Goal: Transaction & Acquisition: Purchase product/service

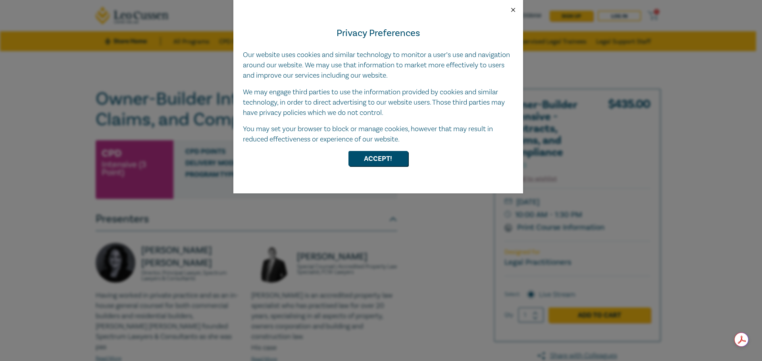
click at [513, 10] on button "Close" at bounding box center [512, 9] width 7 height 7
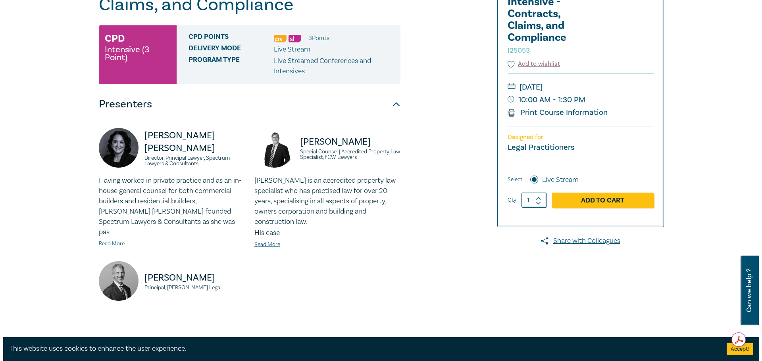
scroll to position [79, 0]
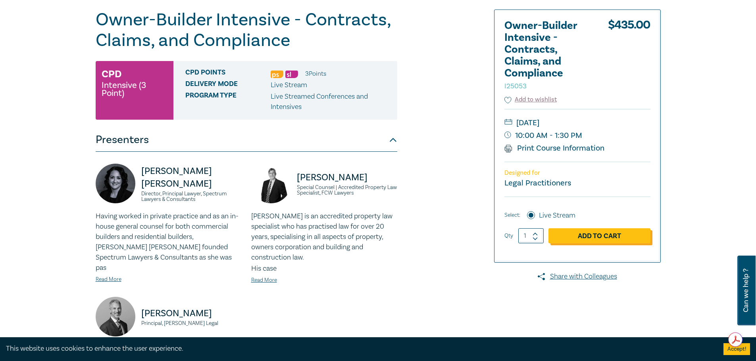
click at [611, 239] on link "Add to Cart" at bounding box center [599, 236] width 102 height 15
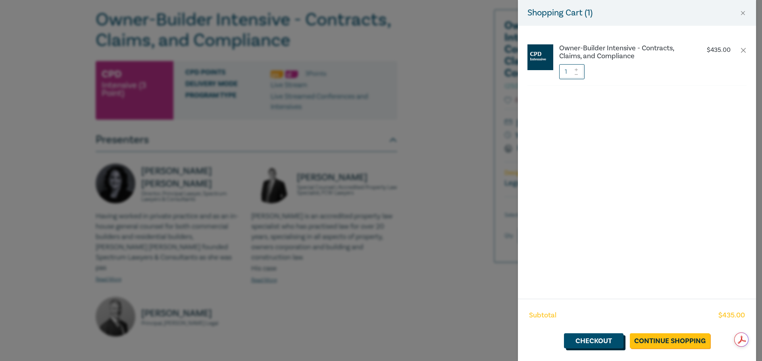
click at [604, 343] on link "Checkout" at bounding box center [594, 341] width 60 height 15
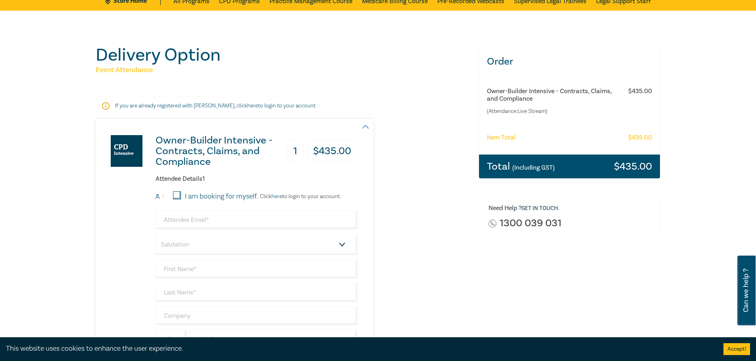
scroll to position [79, 0]
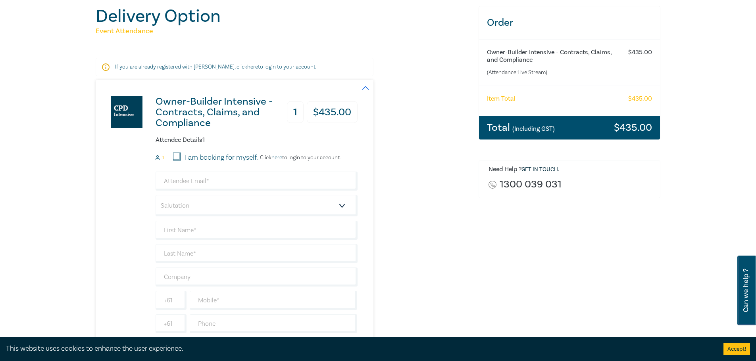
click at [179, 156] on input "I am booking for myself." at bounding box center [177, 157] width 8 height 8
checkbox input "true"
click at [188, 181] on input "email" at bounding box center [257, 181] width 202 height 19
type input "[PERSON_NAME][EMAIL_ADDRESS][DOMAIN_NAME]"
click at [194, 206] on select "Salutation Mr. Mrs. Ms. Miss Dr. Prof. Other" at bounding box center [257, 205] width 202 height 21
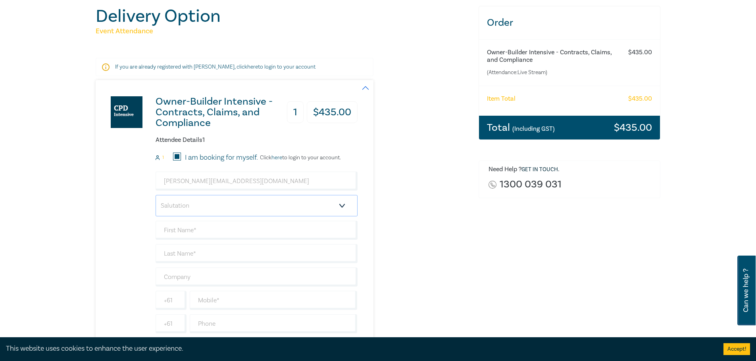
select select "Miss"
click at [156, 195] on select "Salutation Mr. Mrs. Ms. Miss Dr. Prof. Other" at bounding box center [257, 205] width 202 height 21
type input "[PERSON_NAME]"
type input "L"
type input "Milne"
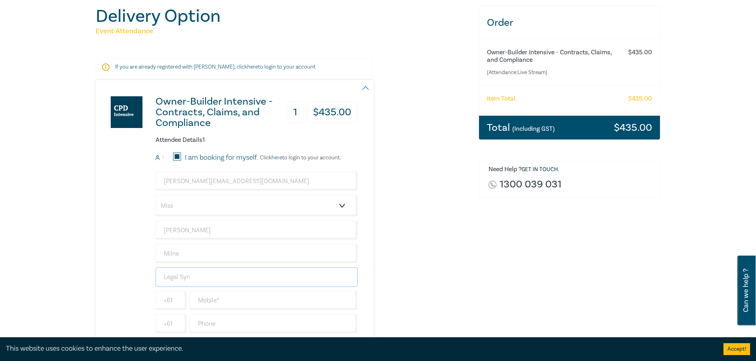
type input "Legal Synthesis Pty Ltd"
click at [231, 299] on input "text" at bounding box center [274, 300] width 168 height 19
type input "0439760180"
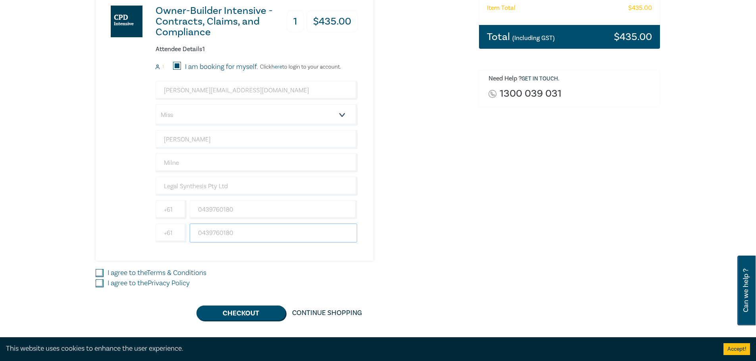
scroll to position [198, 0]
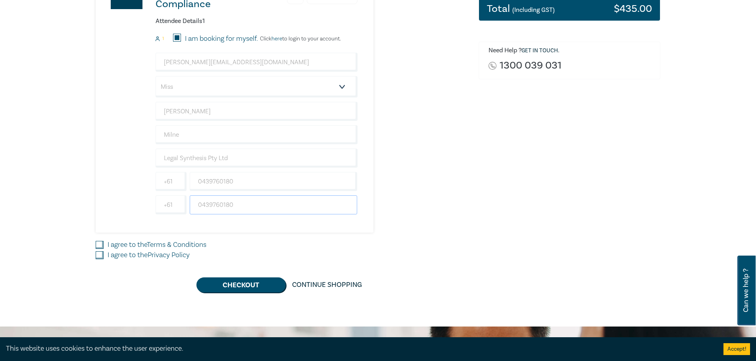
type input "0439760180"
click at [100, 243] on input "I agree to the Terms & Conditions" at bounding box center [100, 245] width 8 height 8
checkbox input "true"
click at [99, 253] on input "I agree to the Privacy Policy" at bounding box center [100, 256] width 8 height 8
checkbox input "true"
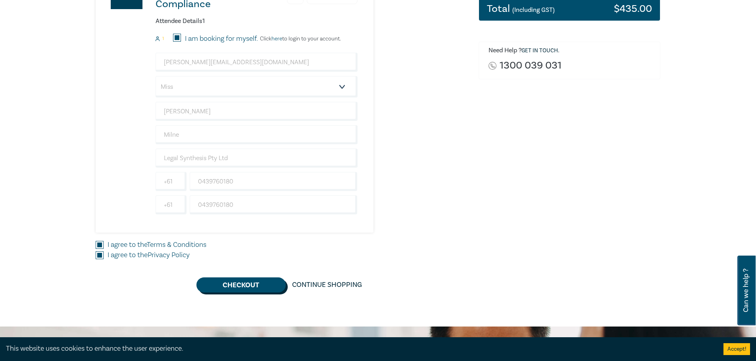
click at [235, 282] on button "Checkout" at bounding box center [240, 285] width 89 height 15
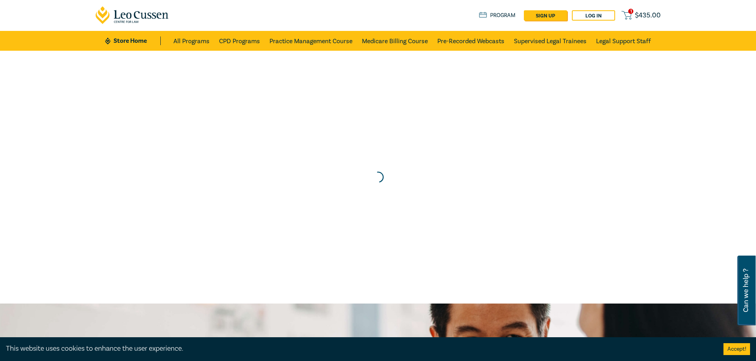
scroll to position [0, 0]
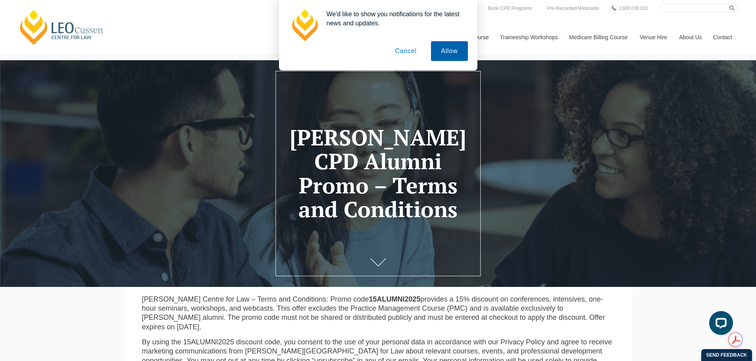
click at [458, 56] on button "Allow" at bounding box center [449, 51] width 36 height 20
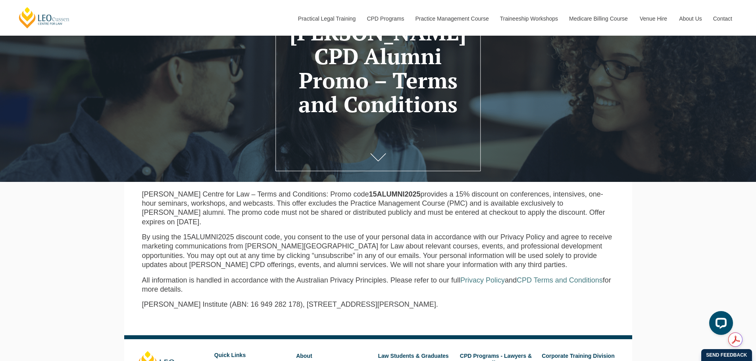
scroll to position [119, 0]
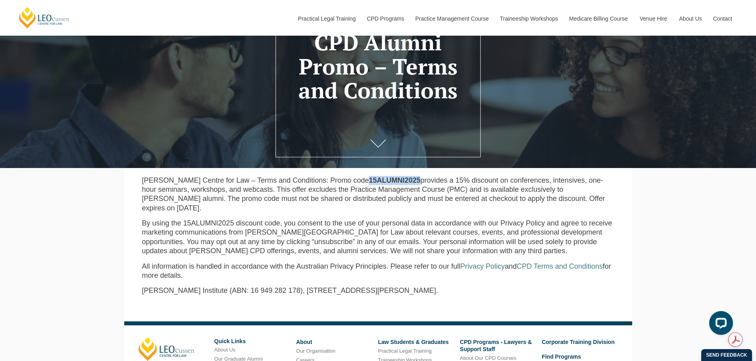
drag, startPoint x: 402, startPoint y: 182, endPoint x: 350, endPoint y: 182, distance: 52.0
click at [350, 182] on p "Leo Cussen Centre for Law – Terms and Conditions: Promo code 15ALUMNI2025 provi…" at bounding box center [378, 194] width 472 height 37
copy strong "15ALUMNI2025"
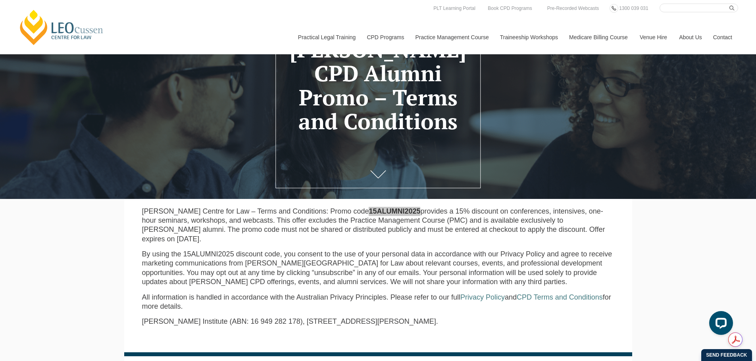
scroll to position [79, 0]
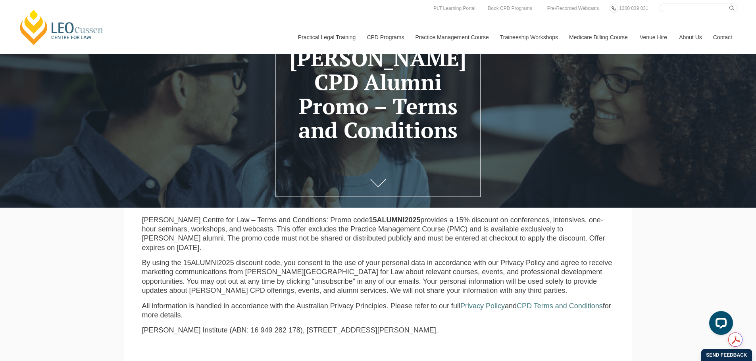
click at [419, 253] on p "Leo Cussen Centre for Law – Terms and Conditions: Promo code 15ALUMNI2025 provi…" at bounding box center [378, 234] width 472 height 37
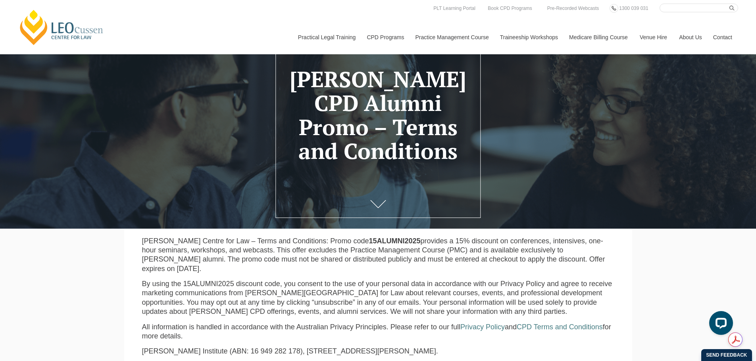
scroll to position [40, 0]
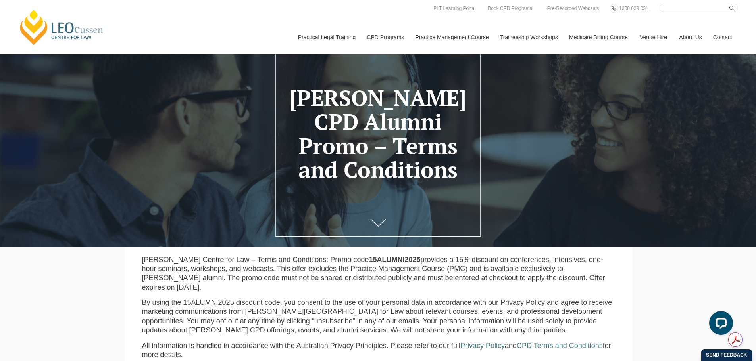
click at [647, 279] on div "Leo Cussen Centre for Law Search here Practical Legal Training Our Practical Le…" at bounding box center [378, 256] width 756 height 593
click at [120, 280] on div "Leo Cussen Centre for Law Search here Practical Legal Training Our Practical Le…" at bounding box center [378, 256] width 756 height 593
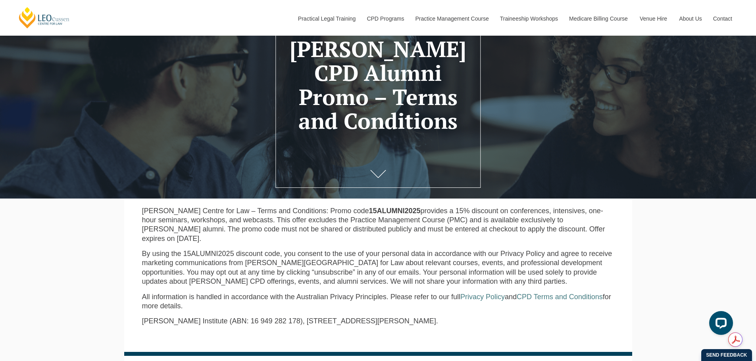
scroll to position [119, 0]
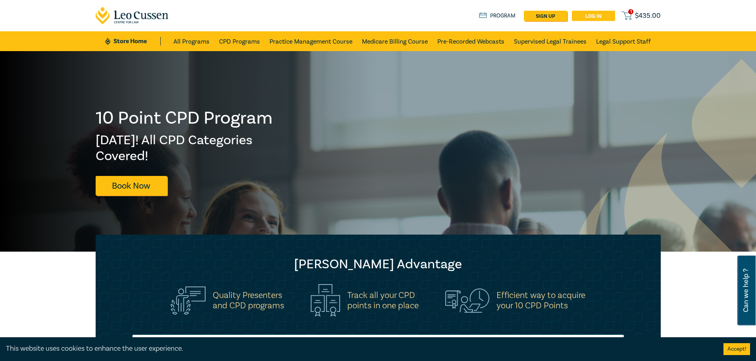
click at [592, 18] on link "Log in" at bounding box center [593, 16] width 43 height 10
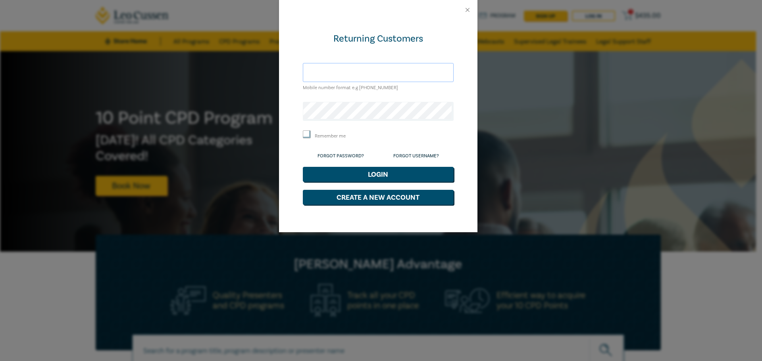
click at [345, 73] on input "text" at bounding box center [378, 72] width 151 height 19
click at [369, 75] on input "text" at bounding box center [378, 72] width 151 height 19
click at [338, 154] on link "Forgot Password?" at bounding box center [340, 156] width 46 height 6
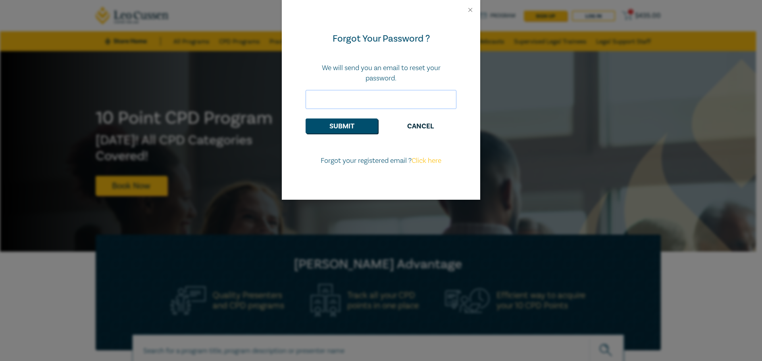
click at [341, 101] on input "email" at bounding box center [380, 99] width 151 height 19
type input "emma@legalsynthesis.com.au"
click at [349, 129] on button "Submit" at bounding box center [341, 126] width 72 height 15
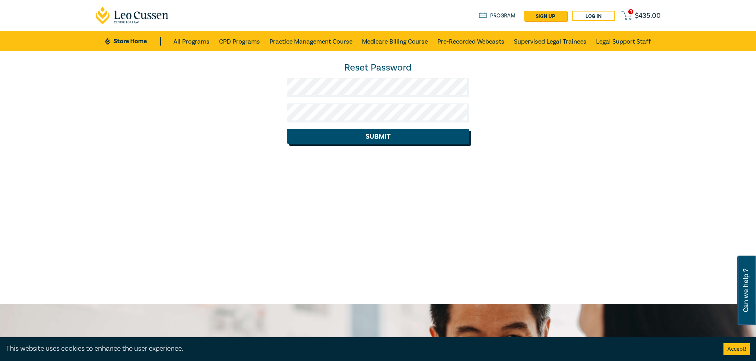
click at [344, 139] on button "Submit" at bounding box center [378, 136] width 182 height 15
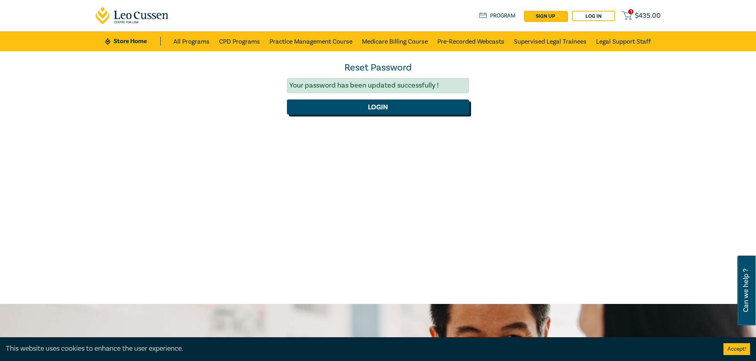
click at [376, 105] on button "Login" at bounding box center [378, 107] width 182 height 15
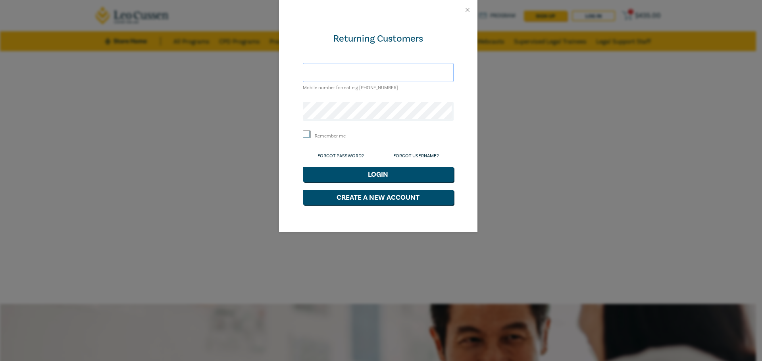
click at [346, 76] on input "text" at bounding box center [378, 72] width 151 height 19
type input "[PERSON_NAME][EMAIL_ADDRESS][DOMAIN_NAME]"
click at [362, 178] on button "Login" at bounding box center [378, 174] width 151 height 15
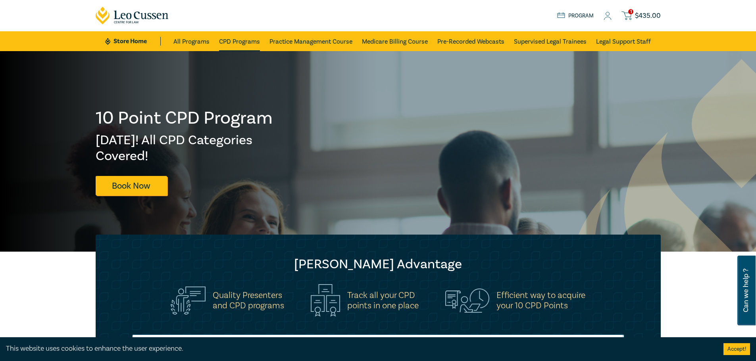
click at [236, 41] on link "CPD Programs" at bounding box center [239, 41] width 41 height 20
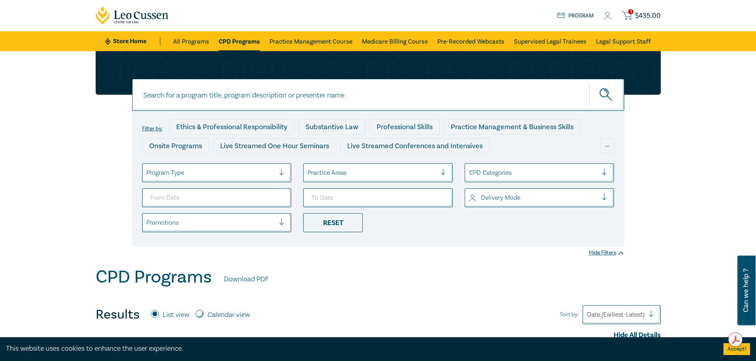
click at [422, 171] on div at bounding box center [371, 173] width 129 height 10
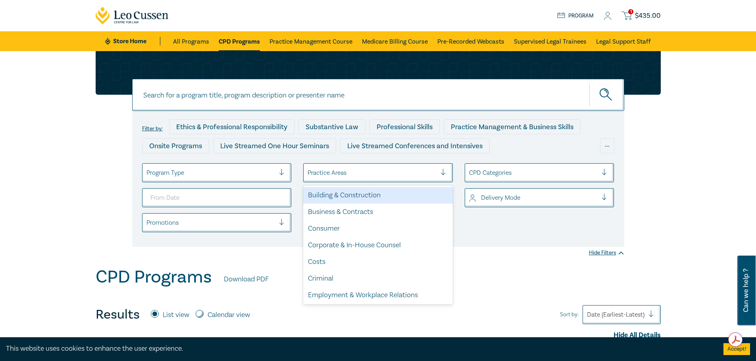
click at [377, 196] on div "Building & Construction" at bounding box center [378, 195] width 150 height 17
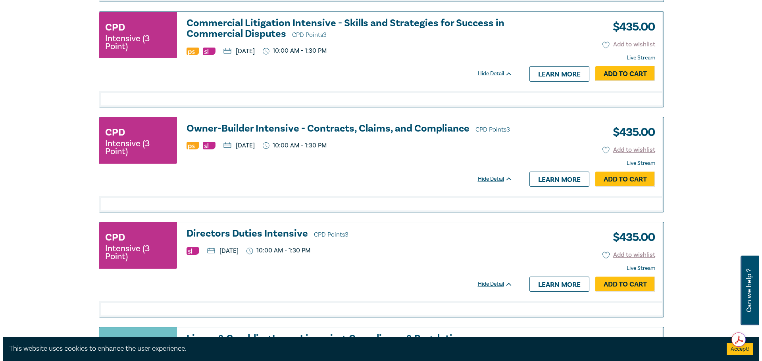
scroll to position [2023, 0]
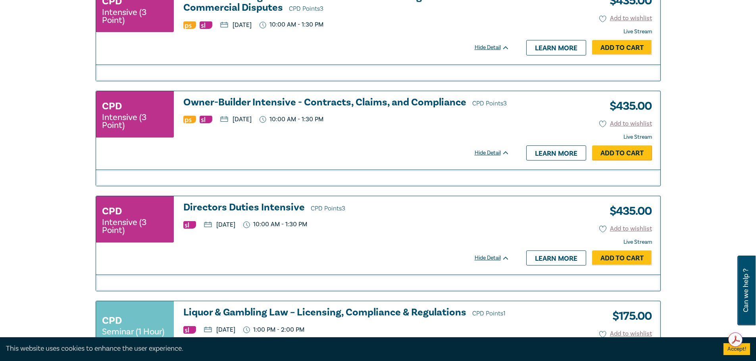
click at [634, 153] on link "Add to Cart" at bounding box center [622, 153] width 60 height 15
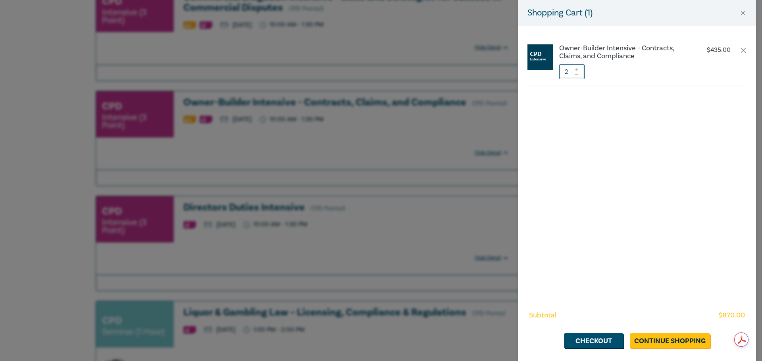
click at [577, 75] on icon at bounding box center [575, 74] width 3 height 0
click at [591, 345] on link "Checkout" at bounding box center [594, 341] width 60 height 15
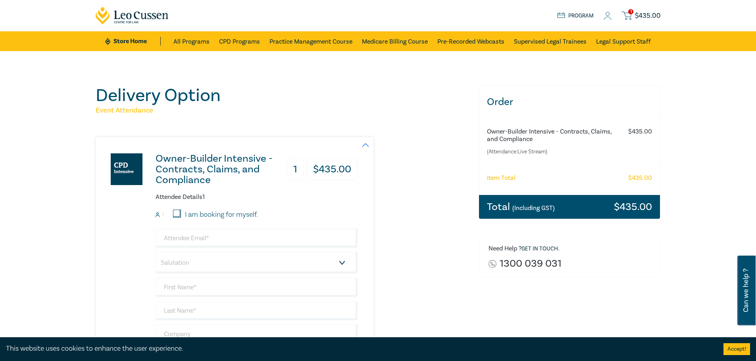
click at [174, 211] on input "I am booking for myself." at bounding box center [177, 214] width 8 height 8
checkbox input "true"
type input "[PERSON_NAME][EMAIL_ADDRESS][DOMAIN_NAME]"
type input "[PERSON_NAME]"
type input "Milne"
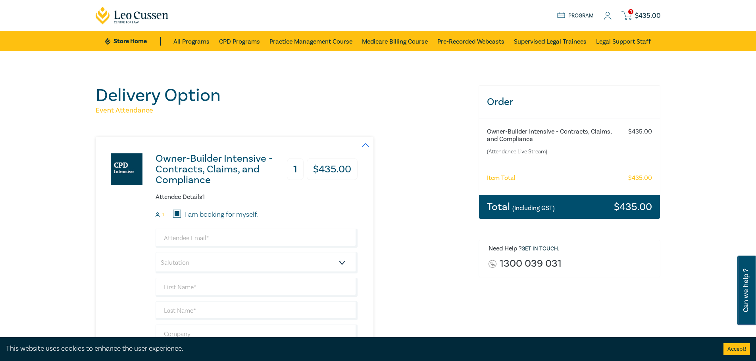
type input "Legal Synthesis Pty Ltd"
type input "439760180"
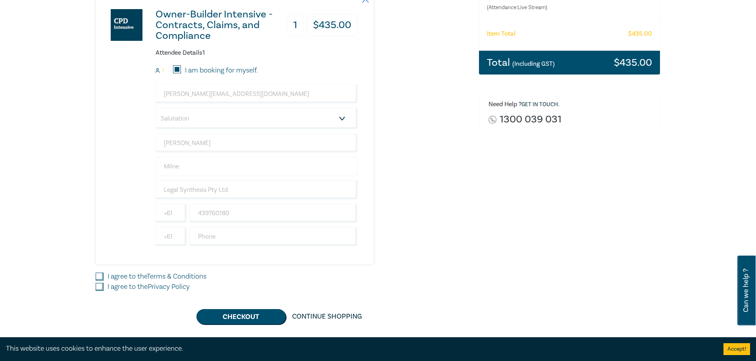
scroll to position [159, 0]
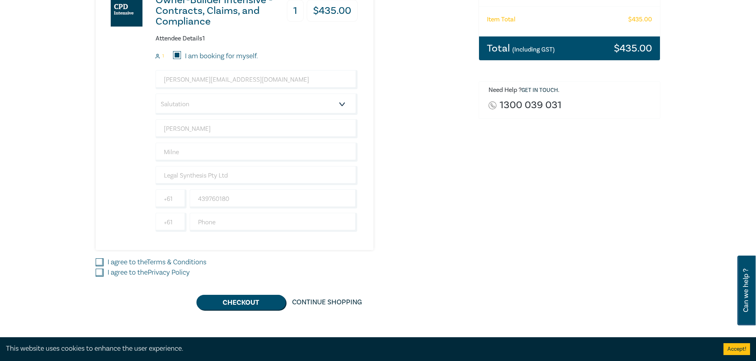
click at [96, 263] on input "I agree to the Terms & Conditions" at bounding box center [100, 263] width 8 height 8
checkbox input "true"
click at [100, 272] on input "I agree to the Privacy Policy" at bounding box center [100, 273] width 8 height 8
checkbox input "true"
click at [246, 303] on button "Checkout" at bounding box center [240, 302] width 89 height 15
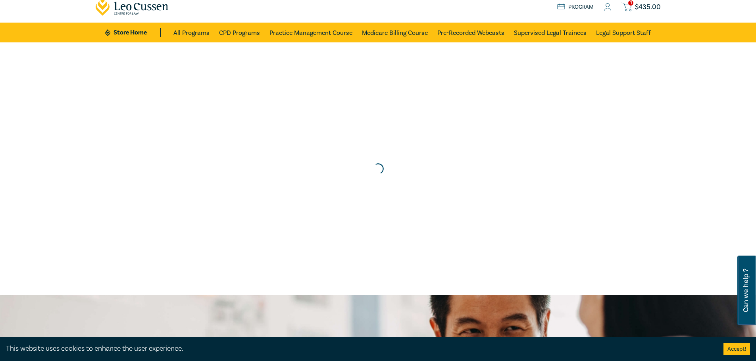
scroll to position [0, 0]
